Goal: Task Accomplishment & Management: Use online tool/utility

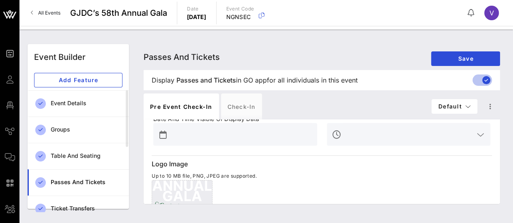
scroll to position [157, 0]
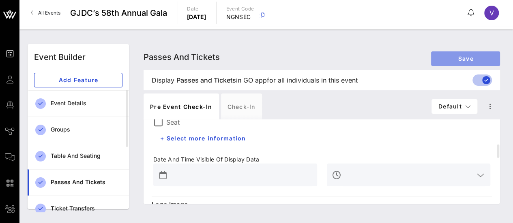
drag, startPoint x: 464, startPoint y: 61, endPoint x: 471, endPoint y: 62, distance: 7.3
click at [471, 62] on span "Save" at bounding box center [465, 58] width 56 height 7
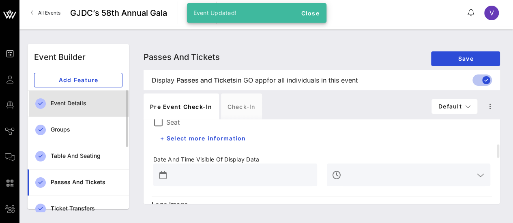
click at [68, 105] on div "Event Details" at bounding box center [87, 103] width 72 height 7
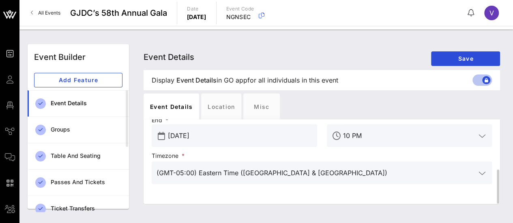
scroll to position [85, 0]
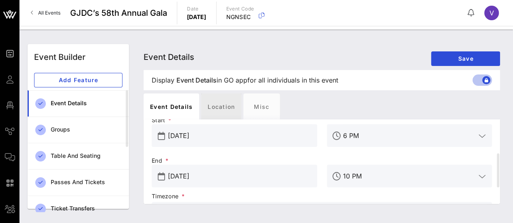
click at [226, 108] on div "Location" at bounding box center [221, 107] width 40 height 26
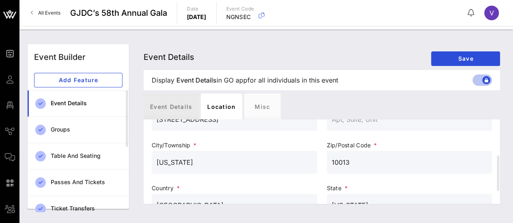
click at [168, 109] on div "Event Details" at bounding box center [171, 107] width 55 height 26
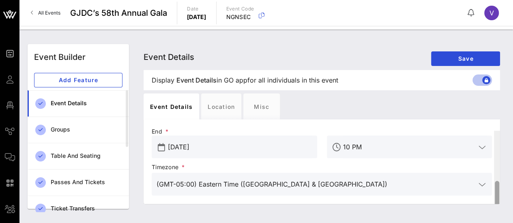
scroll to position [126, 0]
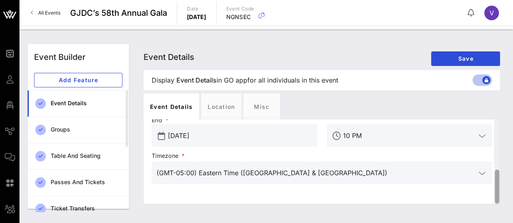
drag, startPoint x: 497, startPoint y: 169, endPoint x: 498, endPoint y: 195, distance: 25.6
click at [498, 195] on div at bounding box center [497, 187] width 4 height 34
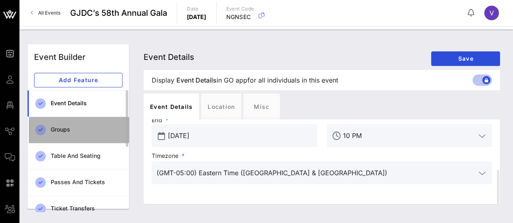
click at [84, 134] on div "Groups" at bounding box center [87, 130] width 72 height 17
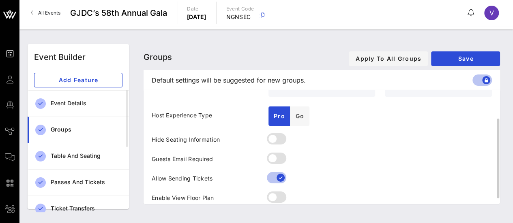
scroll to position [48, 0]
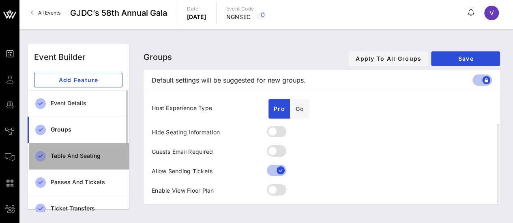
click at [78, 157] on div "Table and Seating" at bounding box center [87, 156] width 72 height 7
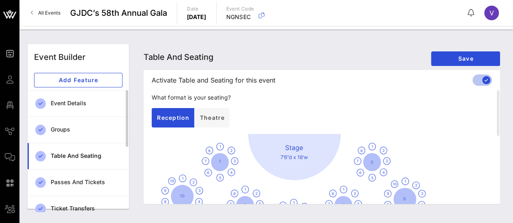
scroll to position [41, 0]
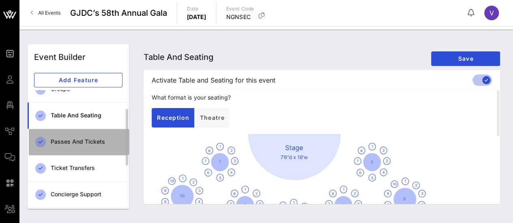
click at [78, 148] on div "Passes and Tickets" at bounding box center [87, 142] width 72 height 17
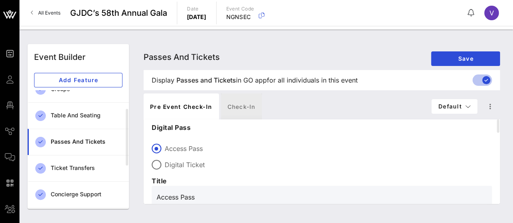
click at [239, 112] on div "Check-in" at bounding box center [241, 107] width 41 height 26
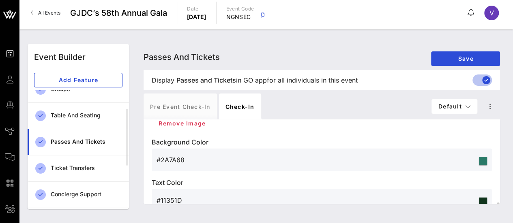
scroll to position [340, 0]
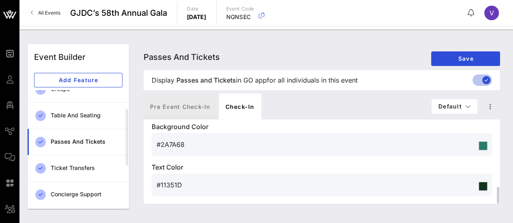
click at [178, 104] on div "Pre Event Check-in" at bounding box center [180, 107] width 73 height 26
type input "Access Pass"
type input "#2D23D7"
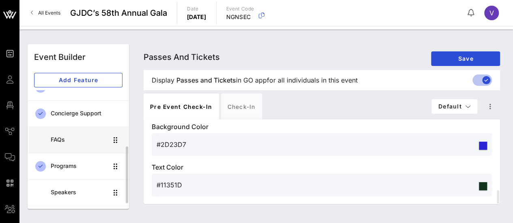
scroll to position [140, 0]
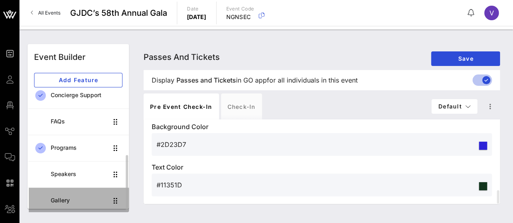
click at [107, 197] on div "Gallery" at bounding box center [79, 200] width 57 height 7
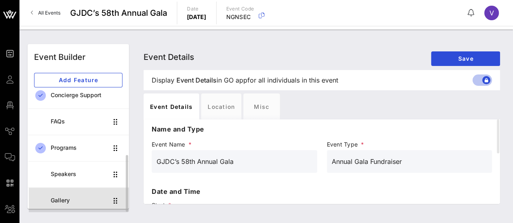
click at [72, 201] on div "Gallery" at bounding box center [79, 200] width 57 height 7
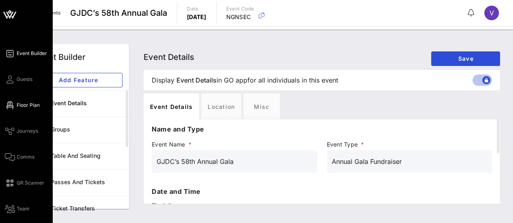
click at [29, 102] on span "Floor Plan" at bounding box center [28, 105] width 23 height 7
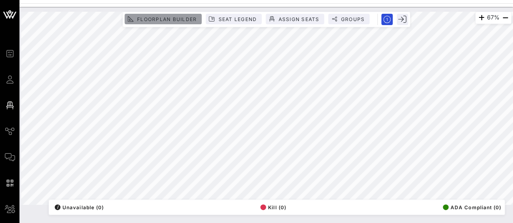
click at [176, 21] on span "Floorplan Builder" at bounding box center [167, 19] width 60 height 6
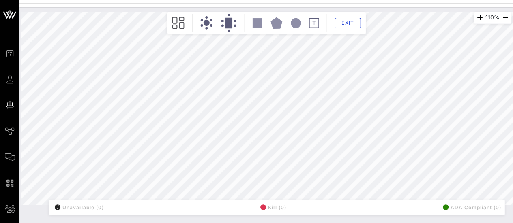
click at [314, 25] on icon at bounding box center [314, 23] width 10 height 10
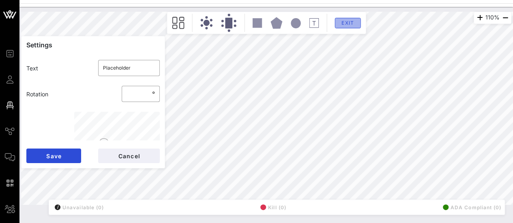
click at [355, 27] on button "Exit" at bounding box center [347, 23] width 26 height 11
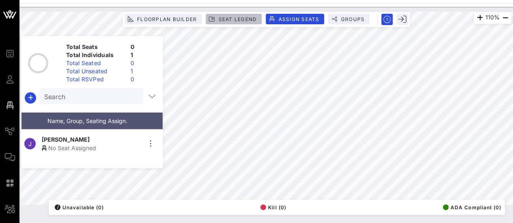
click at [230, 17] on span "Seat Legend" at bounding box center [237, 19] width 39 height 6
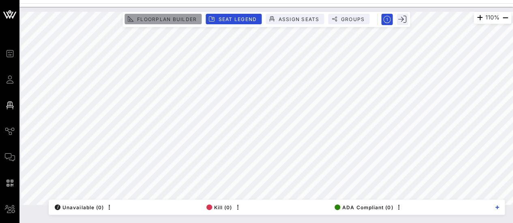
click at [166, 17] on span "Floorplan Builder" at bounding box center [167, 19] width 60 height 6
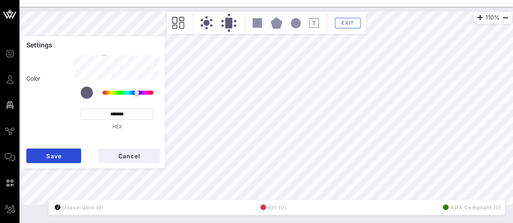
scroll to position [93, 0]
